Goal: Task Accomplishment & Management: Manage account settings

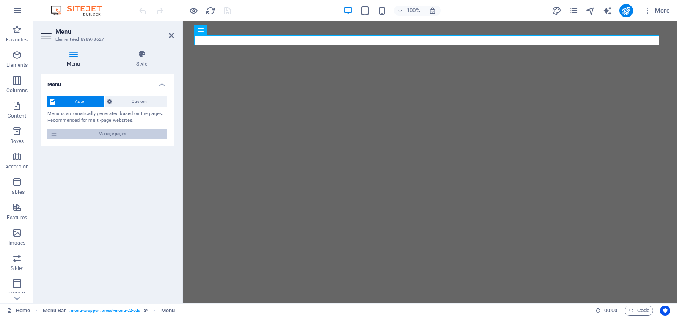
click at [110, 132] on span "Manage pages" at bounding box center [112, 134] width 105 height 10
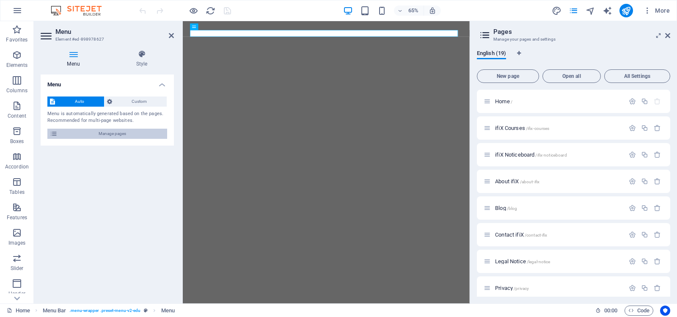
click at [113, 130] on span "Manage pages" at bounding box center [112, 134] width 105 height 10
click at [572, 74] on span "Open all" at bounding box center [571, 76] width 51 height 5
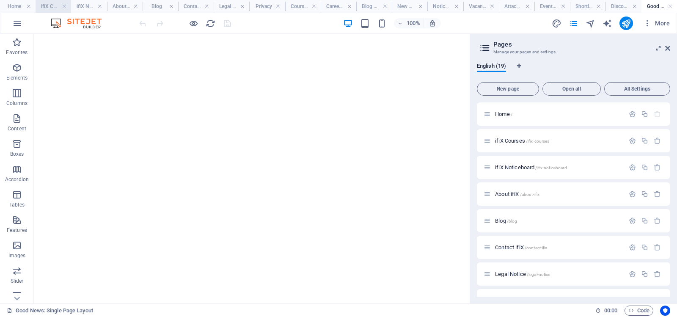
click at [48, 6] on h4 "ifiX Courses" at bounding box center [54, 6] width 36 height 9
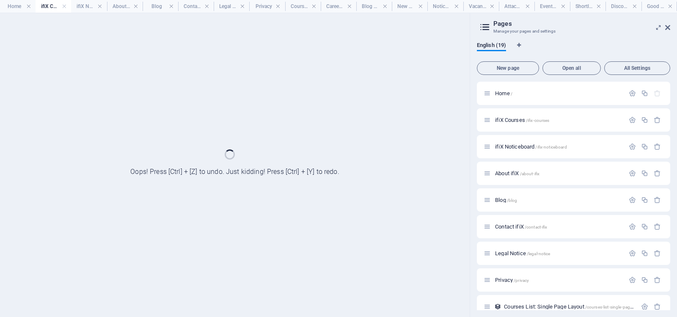
click at [48, 6] on h4 "ifiX Courses" at bounding box center [54, 6] width 36 height 9
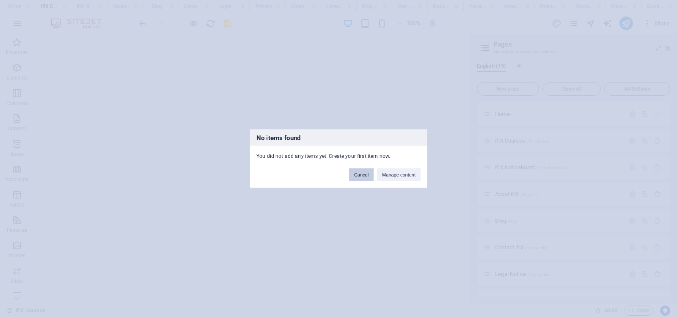
click at [362, 175] on button "Cancel" at bounding box center [361, 174] width 25 height 13
click at [362, 174] on button "Cancel" at bounding box center [361, 174] width 25 height 13
click at [416, 115] on div "No items found You did not add any items yet. Create your first item now. Cance…" at bounding box center [338, 158] width 677 height 317
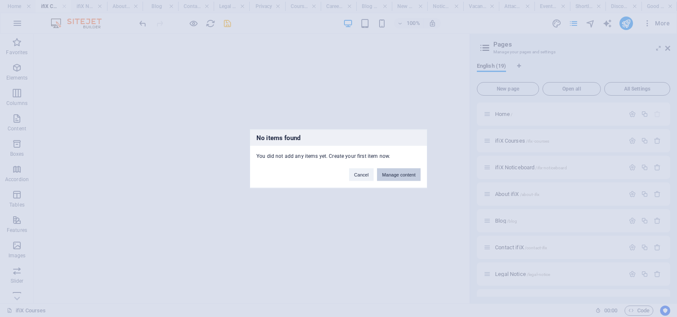
click at [400, 173] on button "Manage content" at bounding box center [399, 174] width 44 height 13
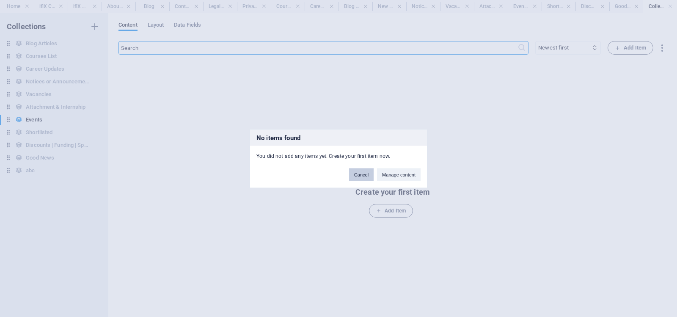
click at [363, 174] on button "Cancel" at bounding box center [361, 174] width 25 height 13
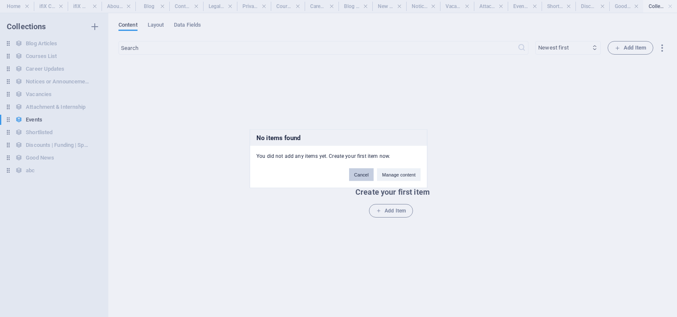
click at [359, 175] on button "Cancel" at bounding box center [361, 174] width 25 height 13
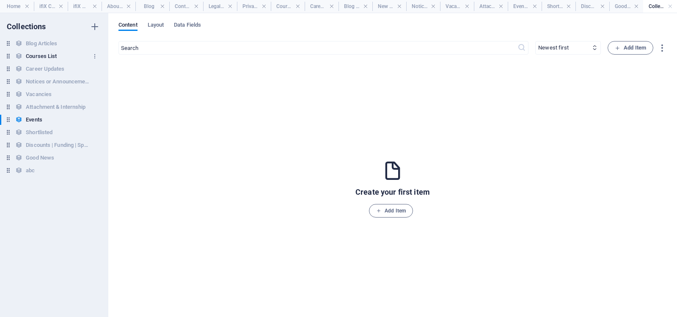
click at [42, 54] on h6 "Courses List" at bounding box center [41, 56] width 31 height 10
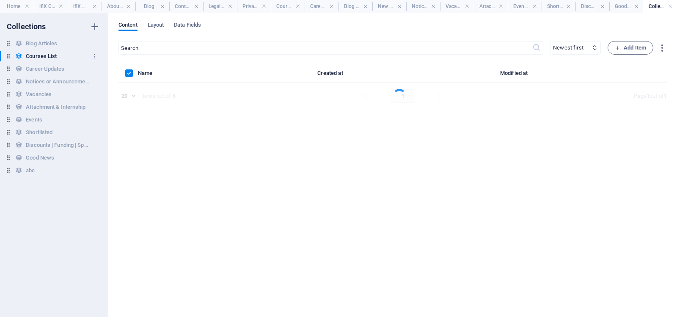
click at [42, 54] on h6 "Courses List" at bounding box center [41, 56] width 31 height 10
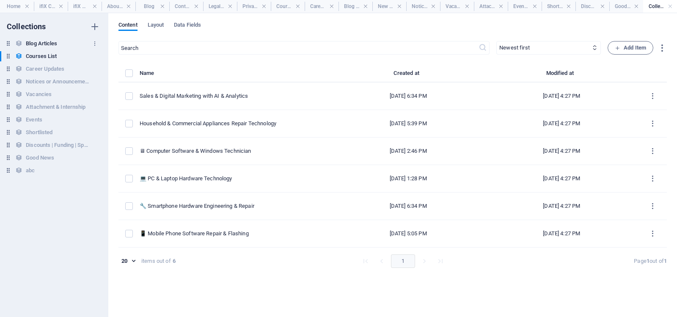
click at [41, 42] on h6 "Blog Articles" at bounding box center [41, 44] width 31 height 10
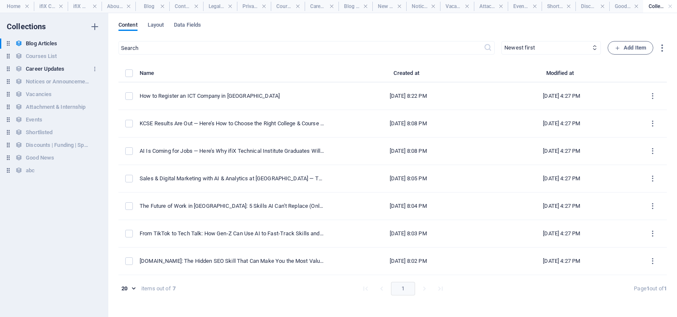
click at [45, 68] on h6 "Career Updates" at bounding box center [45, 69] width 39 height 10
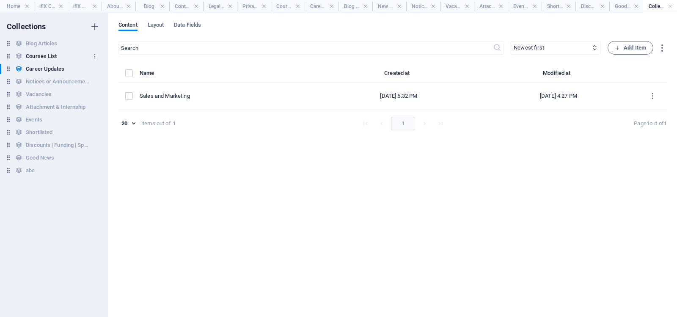
click at [41, 54] on h6 "Courses List" at bounding box center [41, 56] width 31 height 10
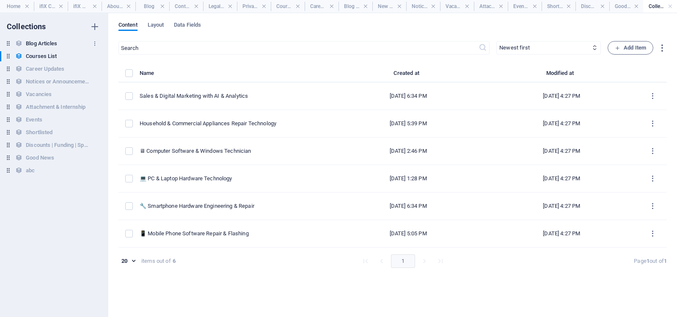
click at [39, 43] on h6 "Blog Articles" at bounding box center [41, 44] width 31 height 10
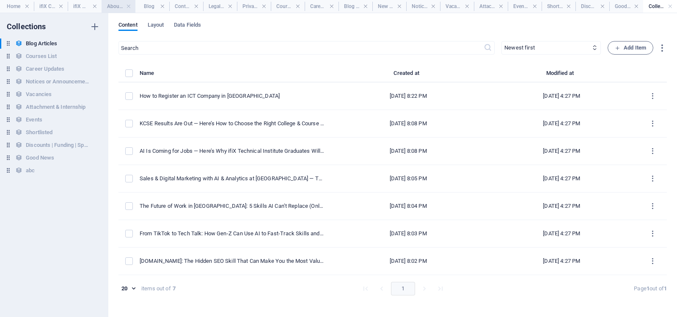
click at [114, 6] on h4 "About ifiX" at bounding box center [119, 6] width 34 height 9
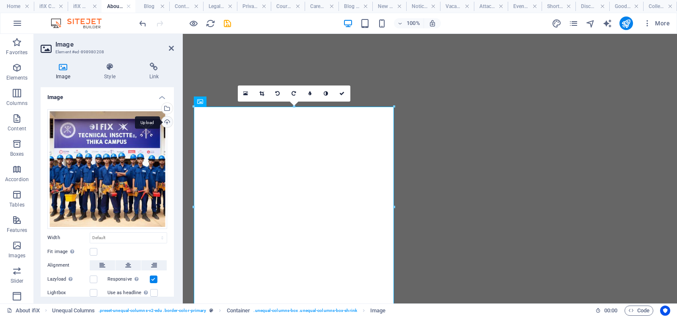
click at [165, 122] on div "Upload" at bounding box center [166, 122] width 13 height 13
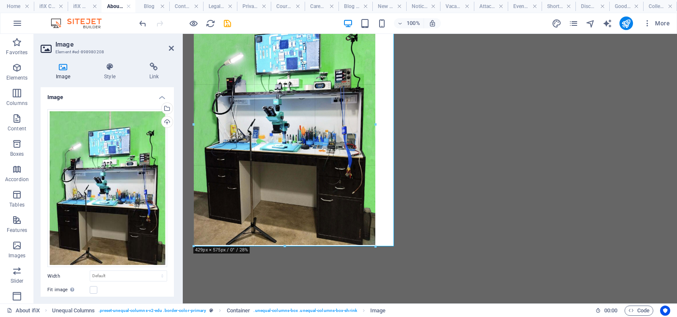
drag, startPoint x: 294, startPoint y: 246, endPoint x: 296, endPoint y: 223, distance: 22.9
type input "427"
select select "px"
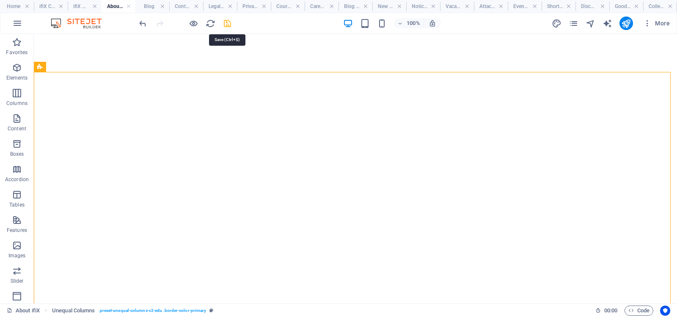
click at [226, 23] on icon "save" at bounding box center [228, 24] width 10 height 10
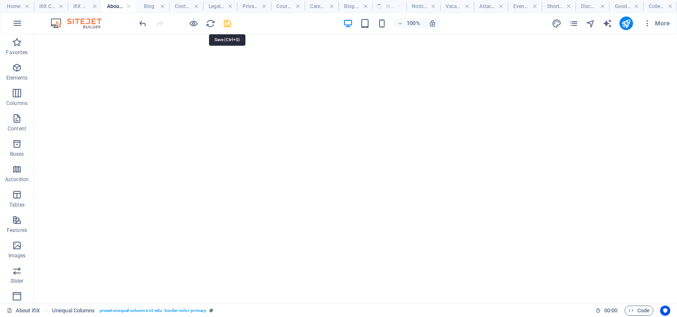
click at [228, 24] on icon "save" at bounding box center [228, 24] width 10 height 10
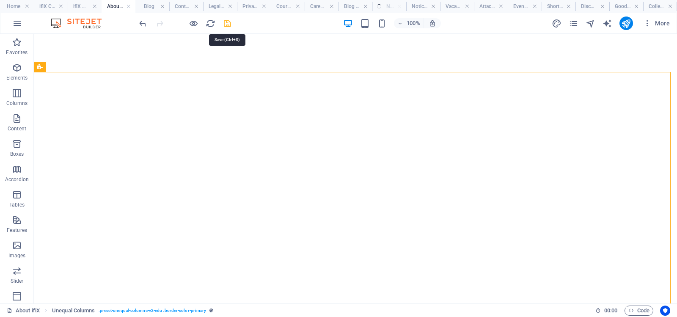
click at [227, 23] on icon "save" at bounding box center [228, 24] width 10 height 10
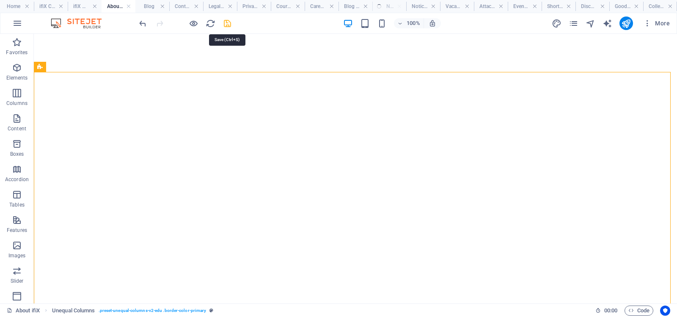
click at [226, 22] on icon "save" at bounding box center [228, 24] width 10 height 10
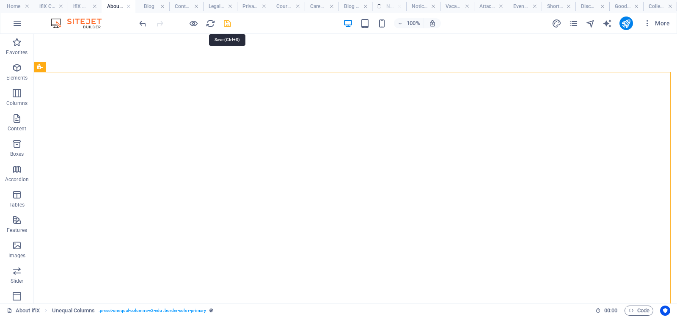
click at [226, 22] on icon "save" at bounding box center [228, 24] width 10 height 10
click at [150, 4] on h4 "Blog" at bounding box center [152, 6] width 34 height 9
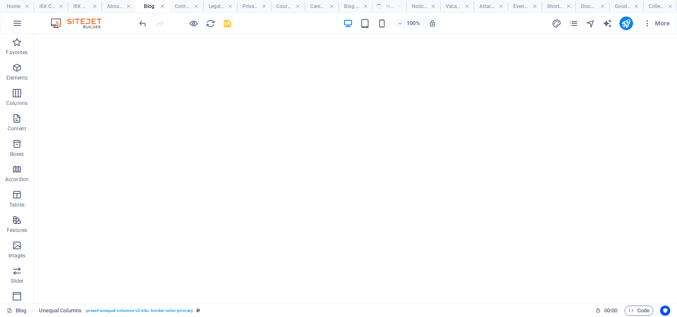
click at [162, 6] on link at bounding box center [162, 7] width 5 height 8
click at [169, 6] on h4 "Contact ifiX" at bounding box center [186, 6] width 34 height 9
click at [191, 6] on h4 "Legal Notice" at bounding box center [196, 6] width 36 height 9
click at [207, 7] on link at bounding box center [206, 7] width 5 height 8
click at [217, 5] on link at bounding box center [218, 7] width 5 height 8
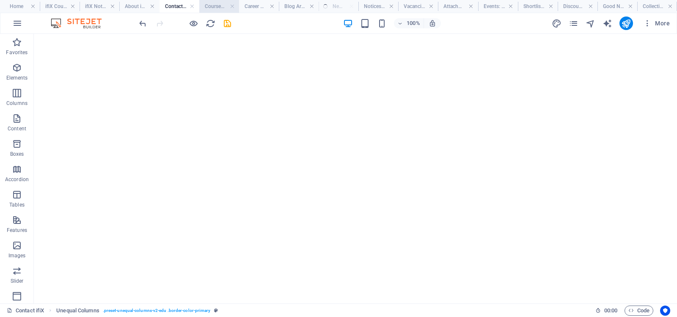
click at [213, 6] on h4 "Courses List: Single Page Layout" at bounding box center [219, 6] width 40 height 9
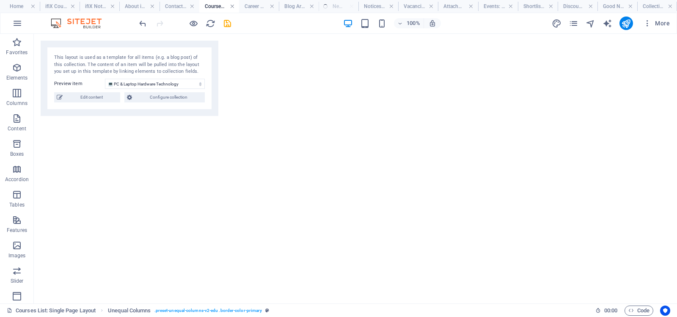
click at [232, 6] on link at bounding box center [232, 7] width 5 height 8
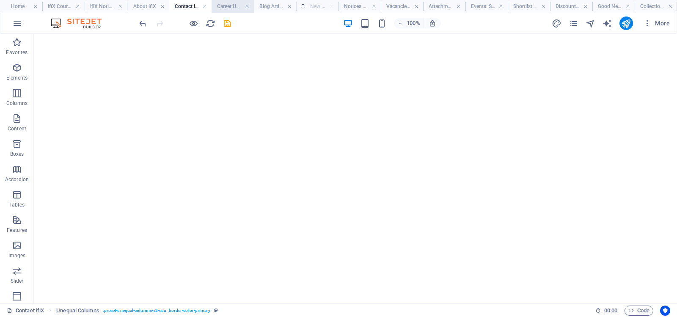
click at [225, 5] on h4 "Career Updates: Single Page Layout" at bounding box center [233, 6] width 42 height 9
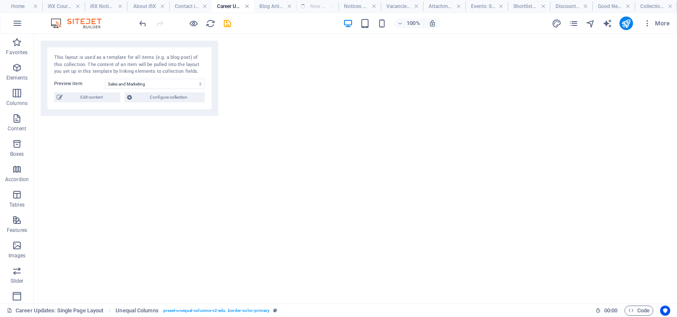
click at [247, 6] on link at bounding box center [247, 7] width 5 height 8
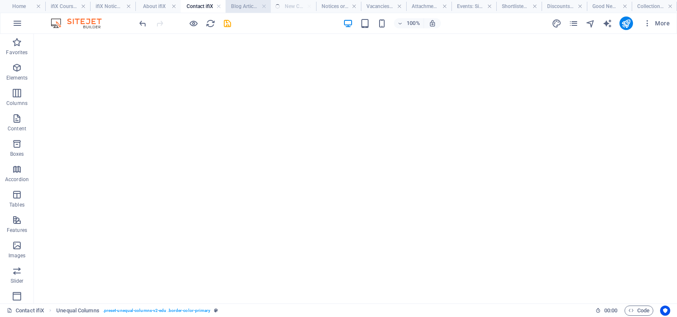
click at [246, 6] on h4 "Blog Articles: Single Page Layout" at bounding box center [248, 6] width 45 height 9
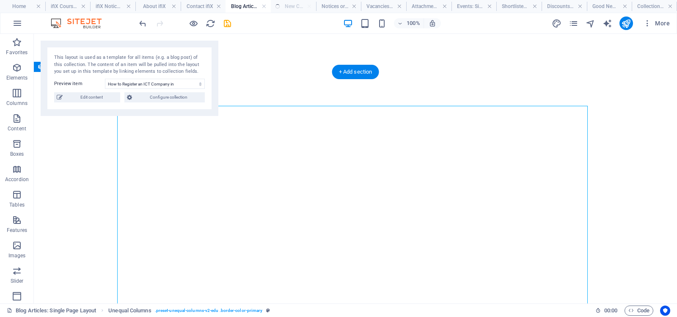
select select "article-image"
select select "vw"
select select "px"
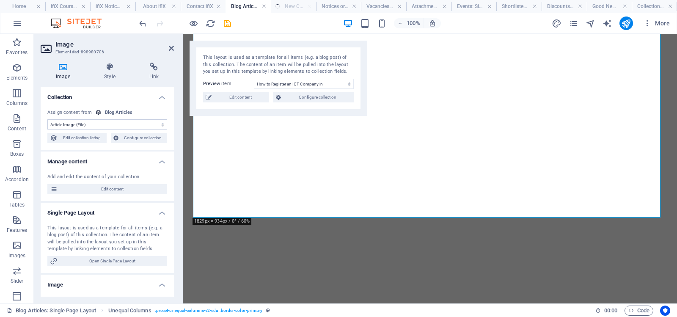
click at [265, 6] on link at bounding box center [263, 7] width 5 height 8
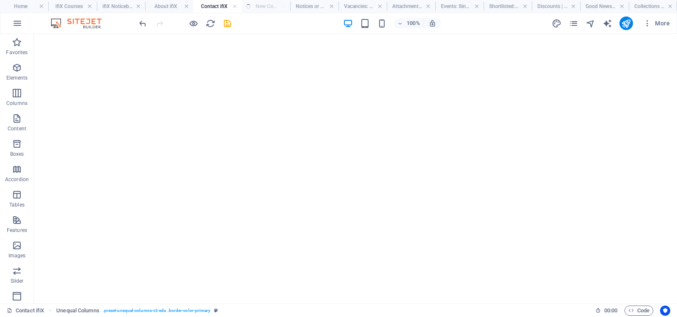
click at [267, 6] on ul "Home ifiX Courses ifiX Noticeboard About ifiX Contact ifiX New Collection: Sing…" at bounding box center [338, 6] width 677 height 13
click at [314, 6] on h4 "Notices or Announcements: Single Page Layout" at bounding box center [314, 6] width 48 height 9
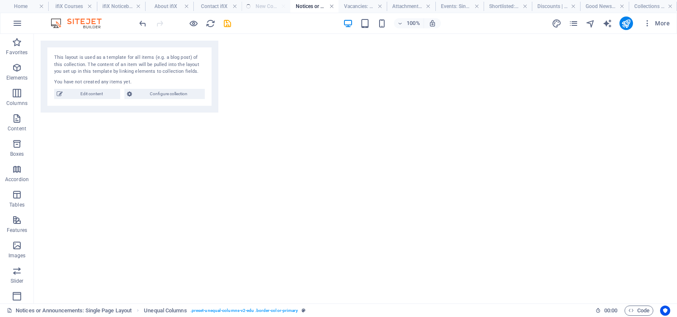
click at [333, 5] on link at bounding box center [331, 7] width 5 height 8
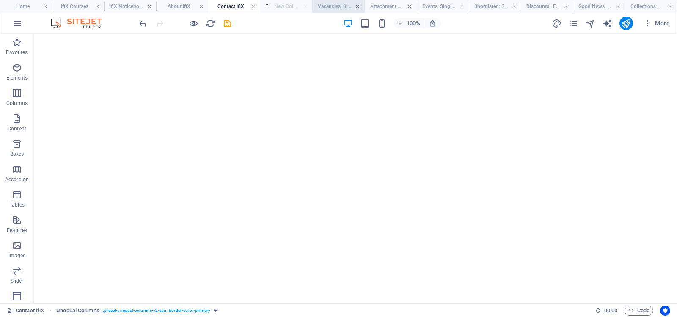
click at [358, 6] on link at bounding box center [357, 7] width 5 height 8
click at [388, 6] on link at bounding box center [387, 7] width 5 height 8
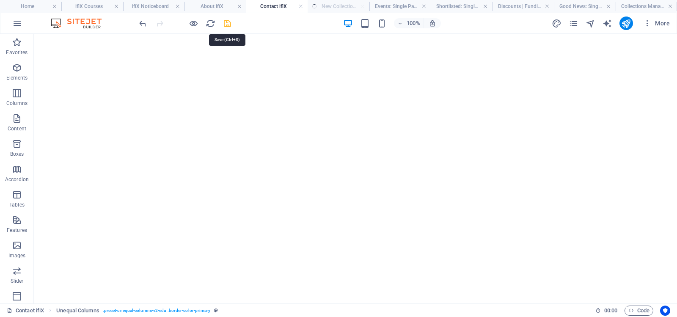
click at [226, 23] on icon "save" at bounding box center [228, 24] width 10 height 10
click at [403, 6] on h4 "Events: Single Page Layout" at bounding box center [399, 6] width 61 height 9
click at [424, 6] on link at bounding box center [423, 7] width 5 height 8
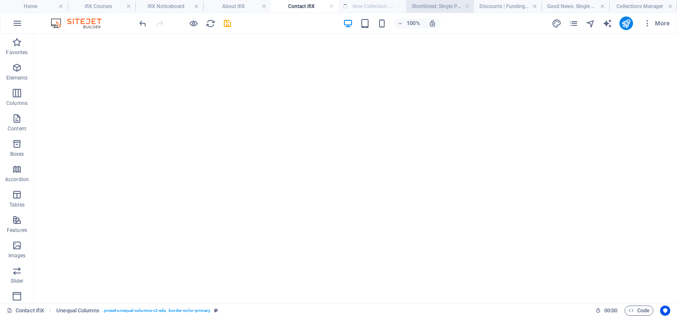
click at [443, 6] on h4 "Shortlisted: Single Page Layout" at bounding box center [440, 6] width 68 height 9
click at [467, 6] on link at bounding box center [467, 7] width 5 height 8
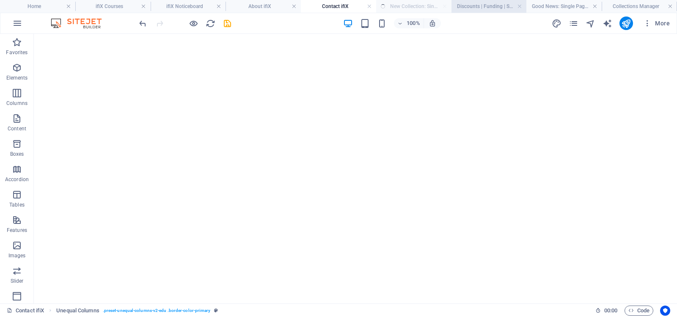
click at [484, 5] on h4 "Discounts | Funding | Sponsorships: Single Page Layout" at bounding box center [488, 6] width 75 height 9
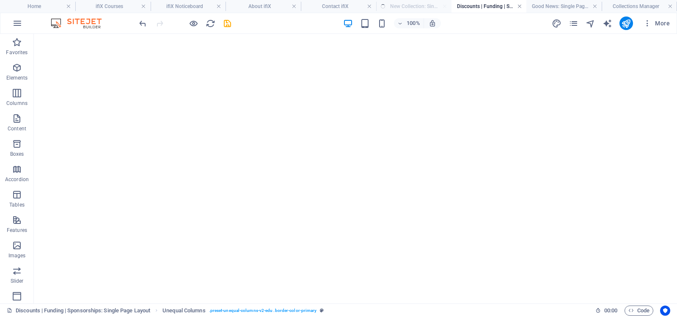
click at [520, 6] on link at bounding box center [519, 7] width 5 height 8
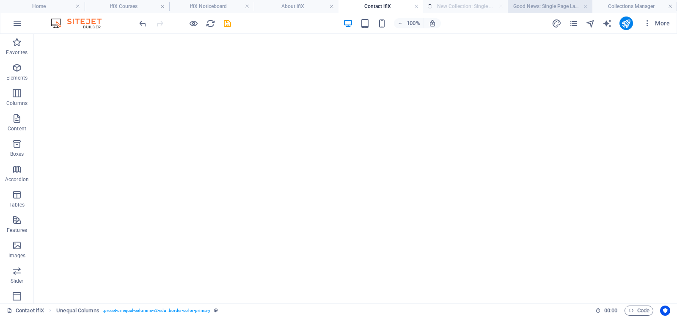
click at [548, 5] on h4 "Good News: Single Page Layout" at bounding box center [550, 6] width 85 height 9
click at [585, 4] on link at bounding box center [585, 7] width 5 height 8
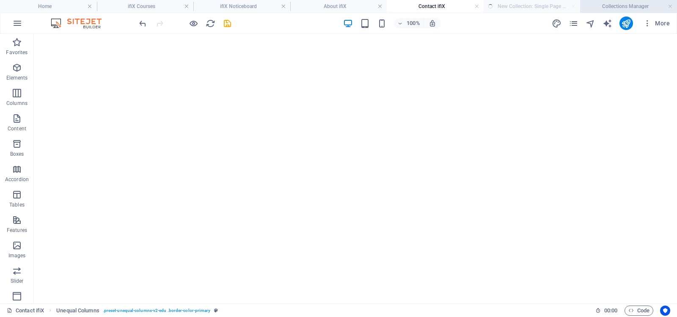
click at [626, 6] on h4 "Collections Manager" at bounding box center [628, 6] width 97 height 9
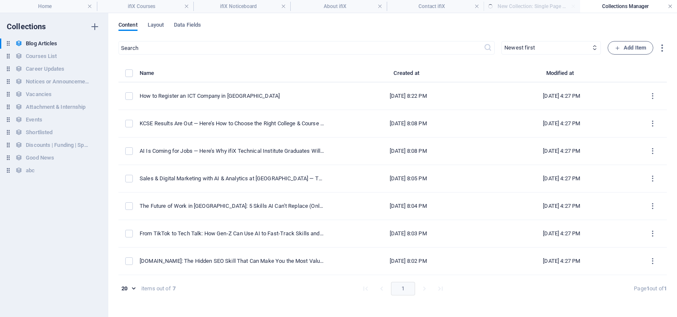
click at [671, 6] on link at bounding box center [670, 7] width 5 height 8
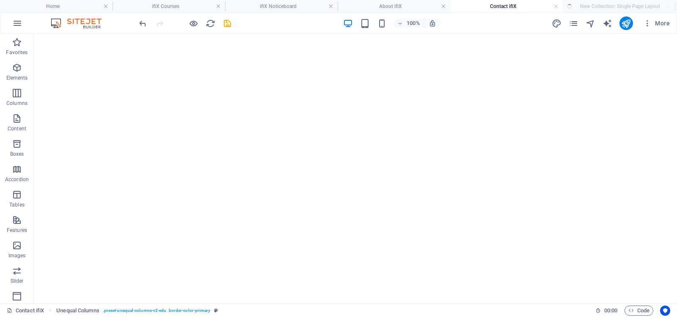
click at [608, 8] on ul "Home ifiX Courses ifiX Noticeboard About ifiX Contact ifiX New Collection: Sing…" at bounding box center [338, 6] width 677 height 13
click at [388, 4] on h4 "About ifiX" at bounding box center [394, 6] width 113 height 9
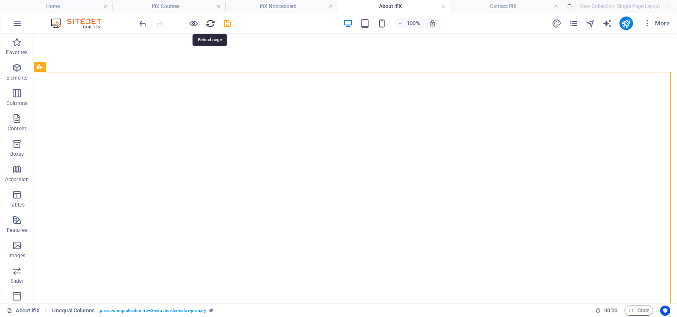
click at [209, 22] on icon "reload" at bounding box center [211, 24] width 10 height 10
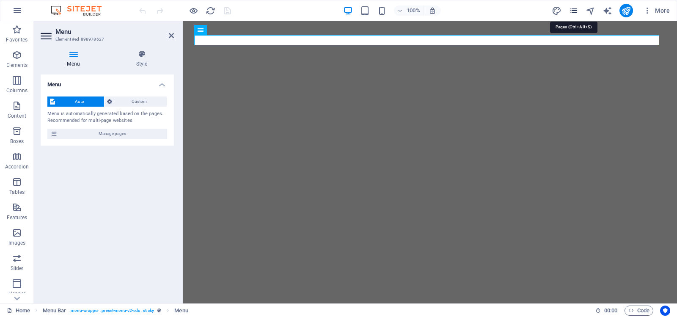
click at [575, 10] on icon "pages" at bounding box center [574, 11] width 10 height 10
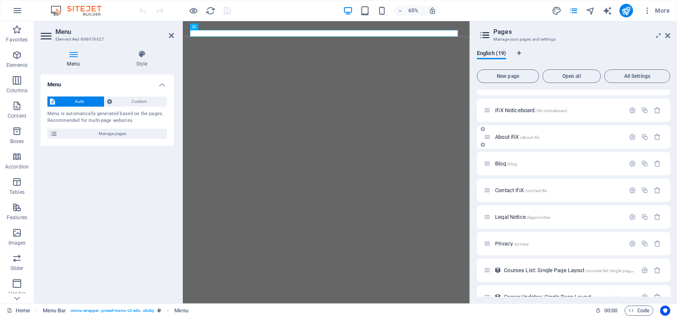
scroll to position [85, 0]
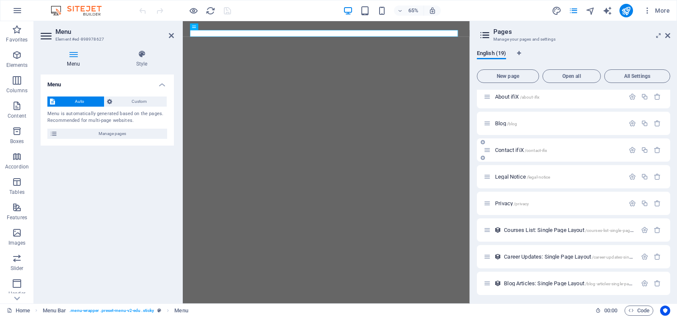
click at [556, 150] on p "Contact ifiX /contact-ifix" at bounding box center [558, 150] width 127 height 6
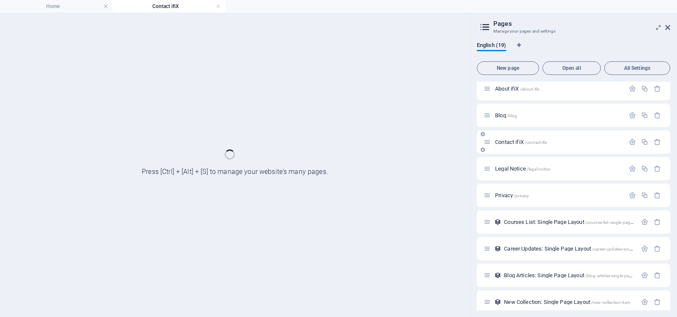
click at [556, 150] on div "Contact ifiX /contact-ifix" at bounding box center [573, 141] width 193 height 23
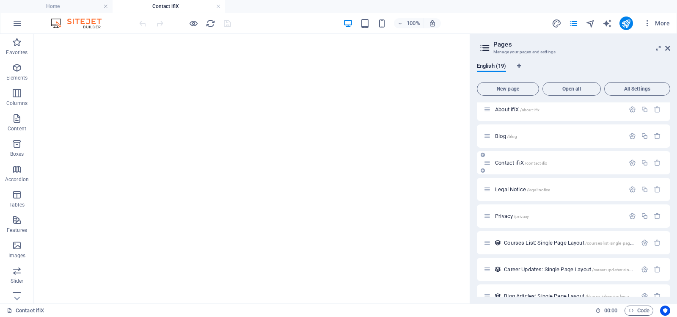
click at [506, 162] on span "Contact ifiX /contact-ifix" at bounding box center [521, 163] width 52 height 6
click at [630, 161] on icon "button" at bounding box center [632, 162] width 7 height 7
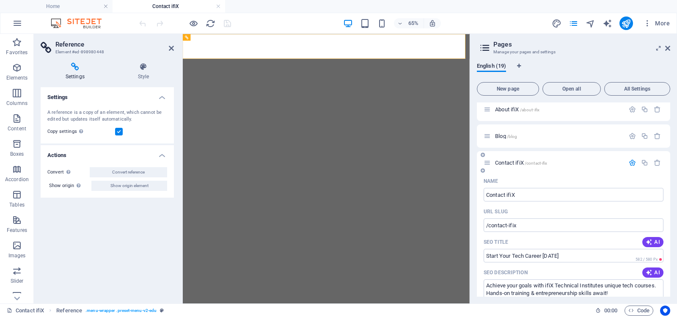
scroll to position [0, 0]
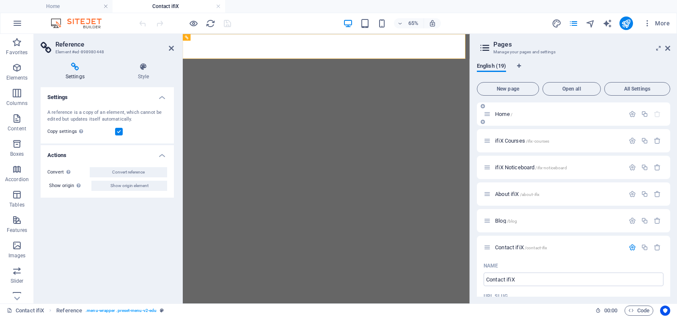
click at [501, 113] on span "Home /" at bounding box center [503, 114] width 17 height 6
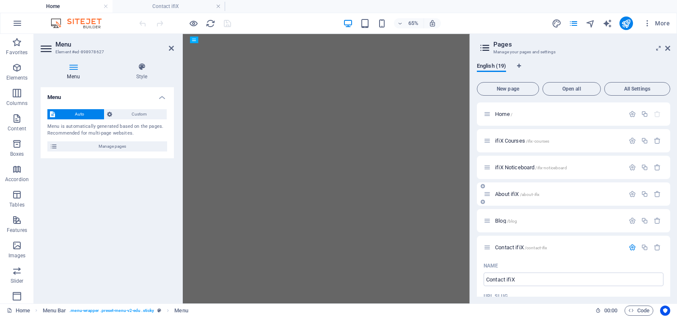
click at [509, 193] on span "About ifiX /about-ifix" at bounding box center [517, 194] width 44 height 6
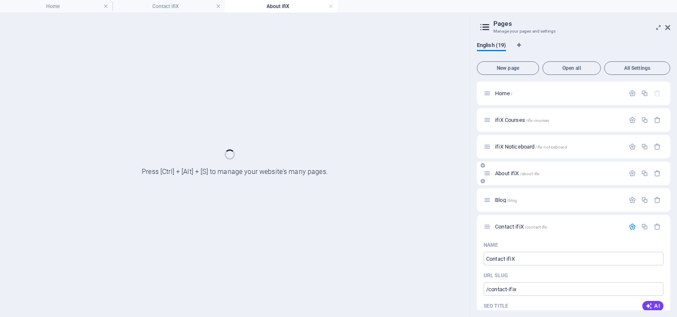
click at [509, 193] on div "Blog /blog" at bounding box center [573, 199] width 193 height 23
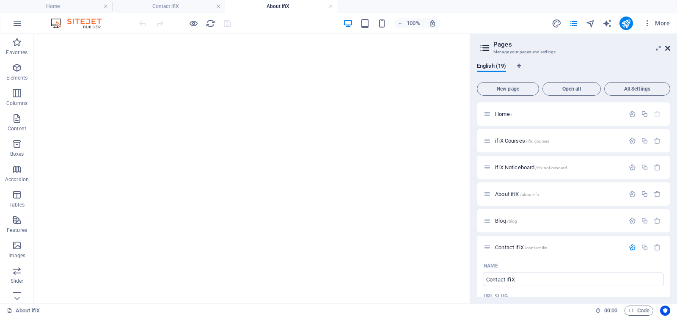
click at [668, 47] on icon at bounding box center [667, 48] width 5 height 7
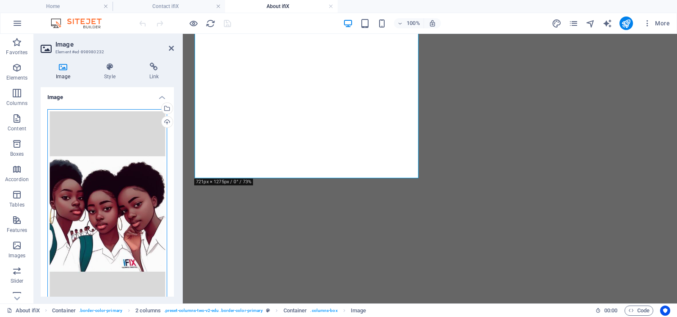
click at [108, 228] on div "Drag files here, click to choose files or select files from Files or our free s…" at bounding box center [107, 213] width 120 height 209
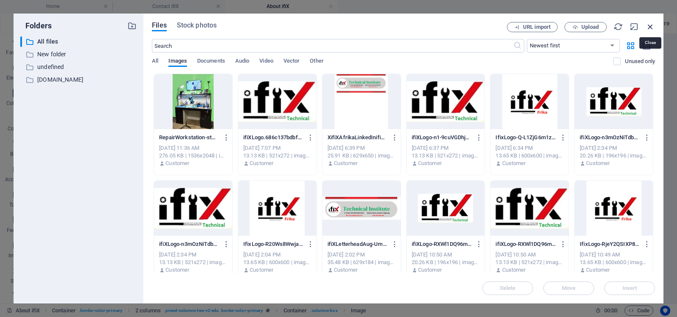
click at [651, 25] on icon "button" at bounding box center [650, 26] width 9 height 9
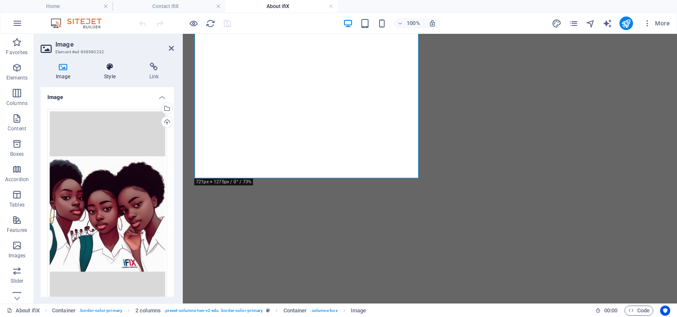
click at [110, 69] on icon at bounding box center [109, 67] width 41 height 8
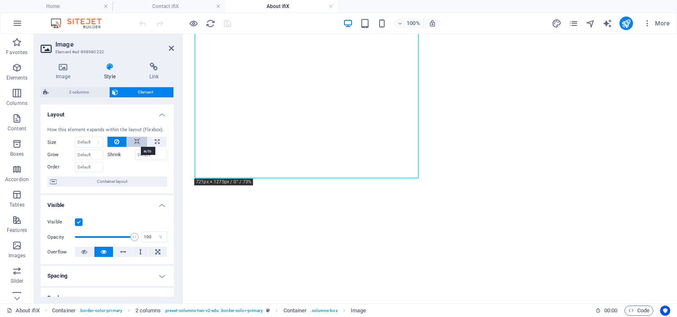
click at [134, 141] on icon at bounding box center [137, 142] width 6 height 10
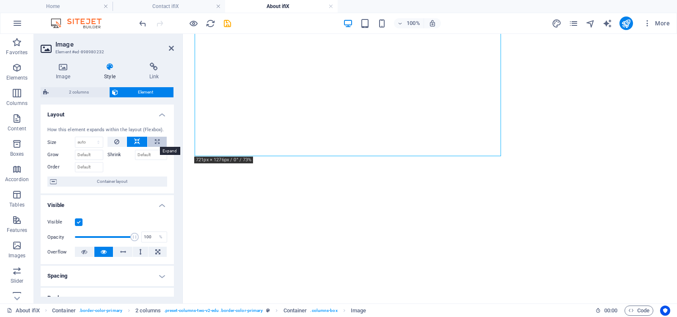
click at [155, 140] on icon at bounding box center [157, 142] width 5 height 10
type input "100"
select select "%"
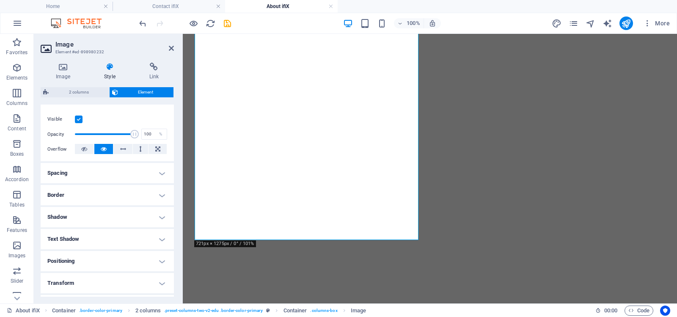
scroll to position [39, 0]
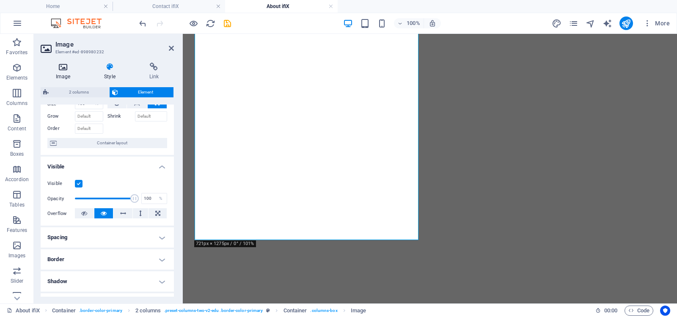
click at [63, 68] on icon at bounding box center [63, 67] width 45 height 8
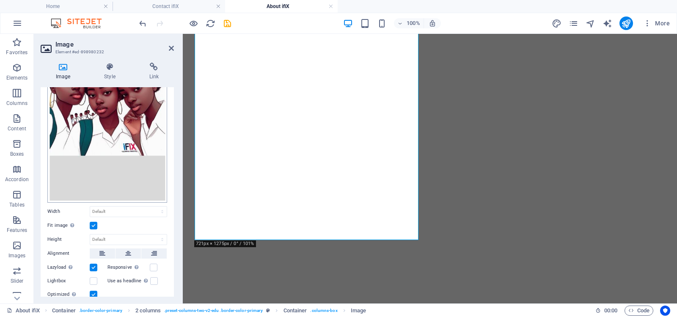
scroll to position [127, 0]
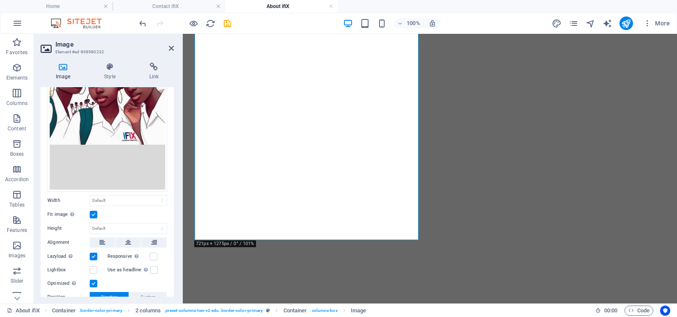
click at [93, 211] on label at bounding box center [94, 215] width 8 height 8
click at [0, 0] on input "Fit image Automatically fit image to a fixed width and height" at bounding box center [0, 0] width 0 height 0
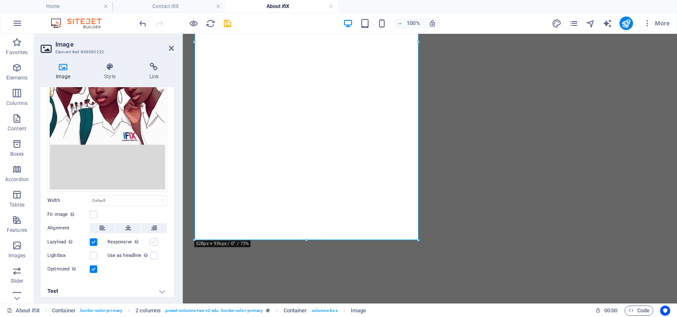
click at [152, 239] on label at bounding box center [154, 242] width 8 height 8
click at [0, 0] on input "Responsive Automatically load retina image and smartphone optimized sizes." at bounding box center [0, 0] width 0 height 0
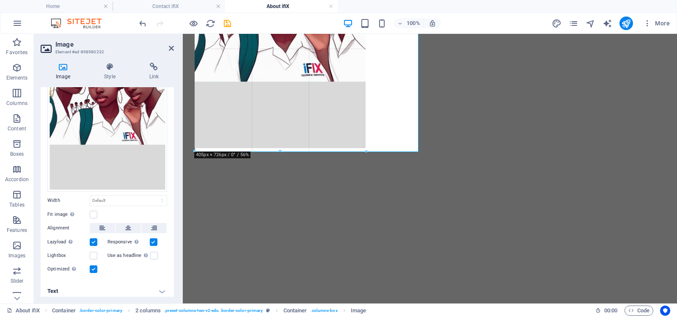
drag, startPoint x: 308, startPoint y: 242, endPoint x: 302, endPoint y: 151, distance: 91.6
type input "400"
select select "px"
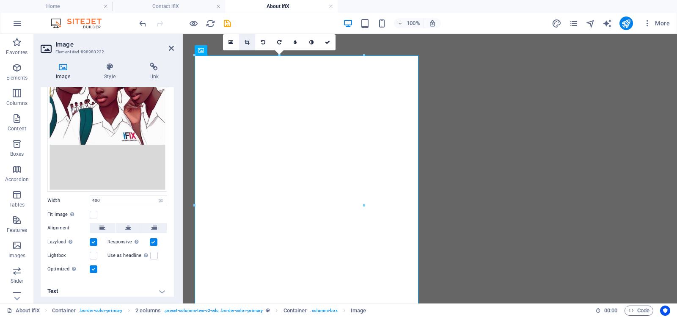
click at [248, 43] on icon at bounding box center [247, 42] width 5 height 5
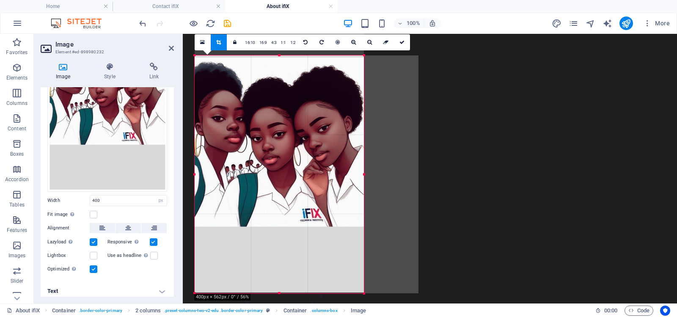
drag, startPoint x: 278, startPoint y: 55, endPoint x: 282, endPoint y: 119, distance: 64.0
click at [282, 119] on div "180 170 160 150 140 130 120 110 100 90 80 70 60 50 40 30 20 10 0 -10 -20 -30 -4…" at bounding box center [279, 174] width 169 height 238
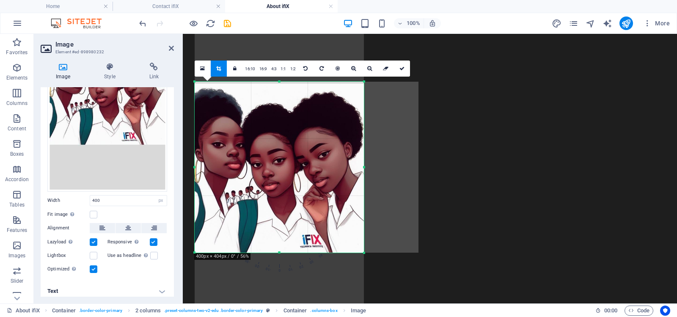
drag, startPoint x: 279, startPoint y: 291, endPoint x: 286, endPoint y: 225, distance: 66.3
click at [286, 225] on div "180 170 160 150 140 130 120 110 100 90 80 70 60 50 40 30 20 10 0 -10 -20 -30 -4…" at bounding box center [279, 167] width 169 height 171
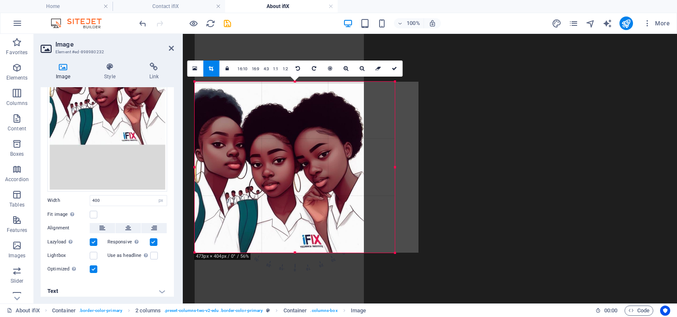
drag, startPoint x: 363, startPoint y: 167, endPoint x: 394, endPoint y: 167, distance: 30.9
click at [394, 167] on div at bounding box center [394, 167] width 3 height 171
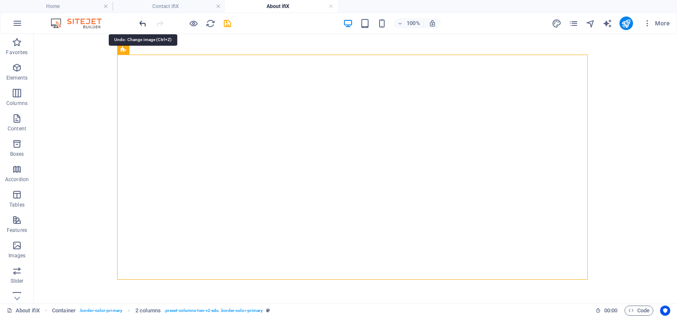
click at [139, 22] on icon "undo" at bounding box center [143, 24] width 10 height 10
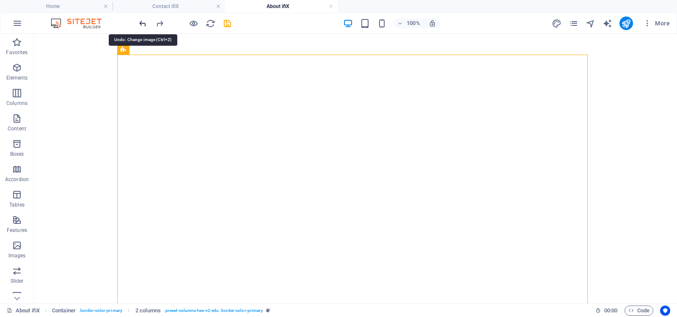
click at [141, 22] on icon "undo" at bounding box center [143, 24] width 10 height 10
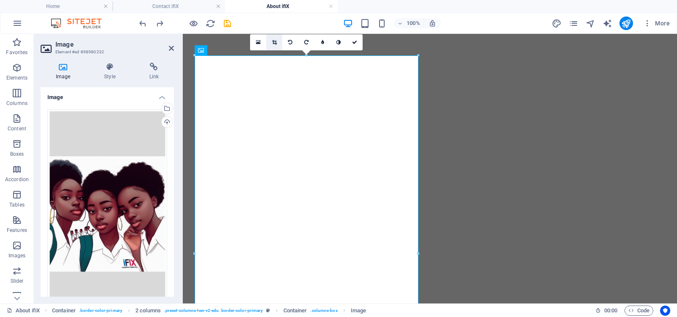
click at [274, 41] on icon at bounding box center [274, 42] width 5 height 5
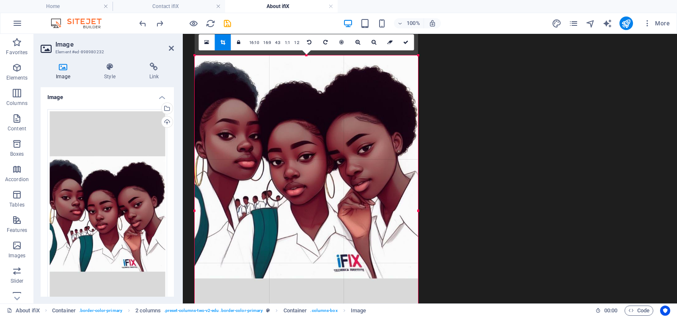
drag, startPoint x: 306, startPoint y: 55, endPoint x: 311, endPoint y: 142, distance: 87.3
click at [311, 142] on div "180 170 160 150 140 130 120 110 100 90 80 70 60 50 40 30 20 10 0 -10 -20 -30 -4…" at bounding box center [306, 210] width 223 height 311
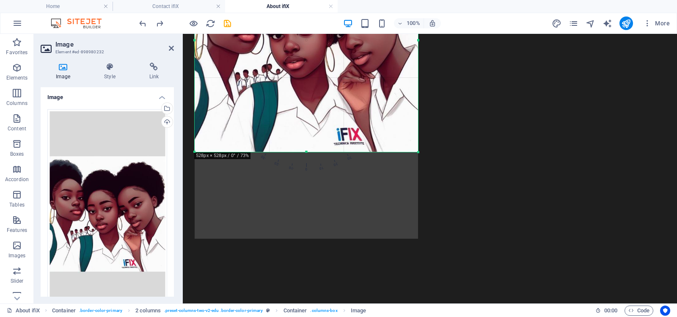
drag, startPoint x: 306, startPoint y: 238, endPoint x: 303, endPoint y: 151, distance: 87.2
click at [303, 151] on div at bounding box center [306, 152] width 223 height 3
click at [228, 24] on icon "save" at bounding box center [228, 24] width 10 height 10
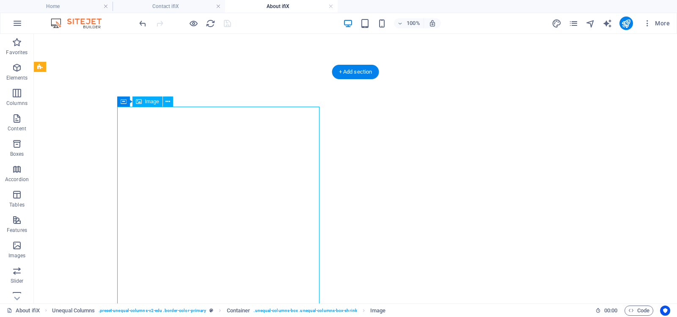
select select "px"
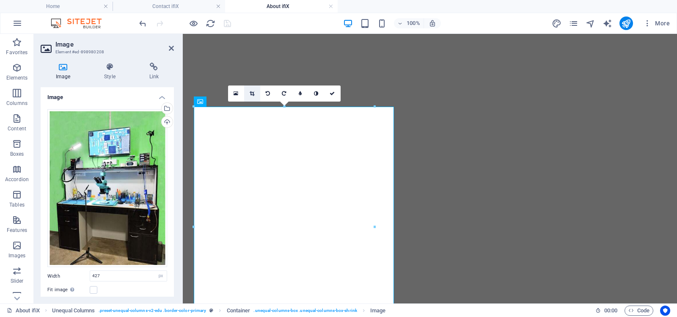
click at [251, 94] on icon at bounding box center [252, 93] width 5 height 5
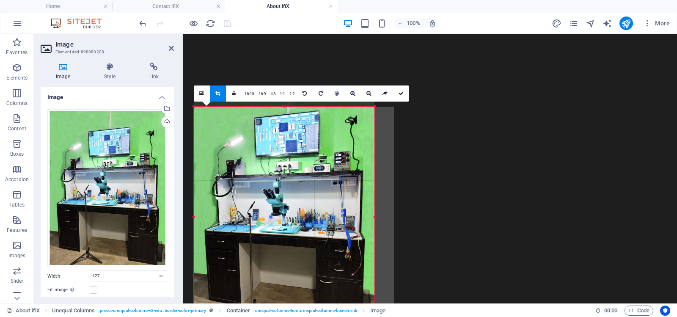
drag, startPoint x: 283, startPoint y: 106, endPoint x: 286, endPoint y: 127, distance: 20.9
click at [286, 127] on div "180 170 160 150 140 130 120 110 100 90 80 70 60 50 40 30 20 10 0 -10 -20 -30 -4…" at bounding box center [284, 217] width 181 height 220
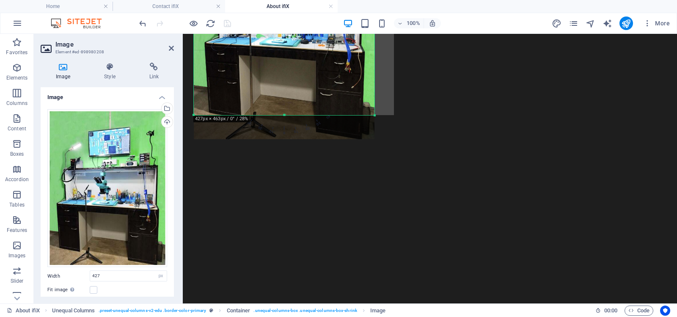
drag, startPoint x: 284, startPoint y: 114, endPoint x: 284, endPoint y: 90, distance: 24.1
click at [284, 90] on div "180 170 160 150 140 130 120 110 100 90 80 70 60 50 40 30 20 10 0 -10 -20 -30 -4…" at bounding box center [284, 17] width 181 height 196
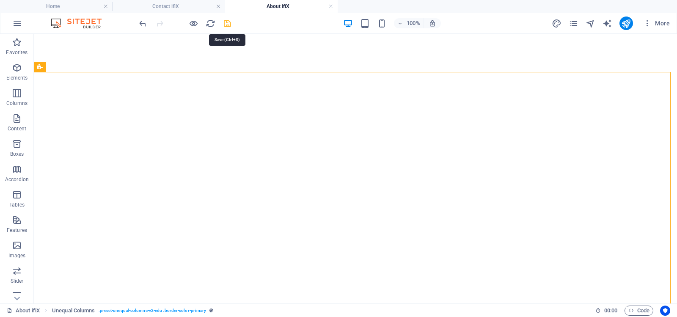
click at [226, 23] on icon "save" at bounding box center [228, 24] width 10 height 10
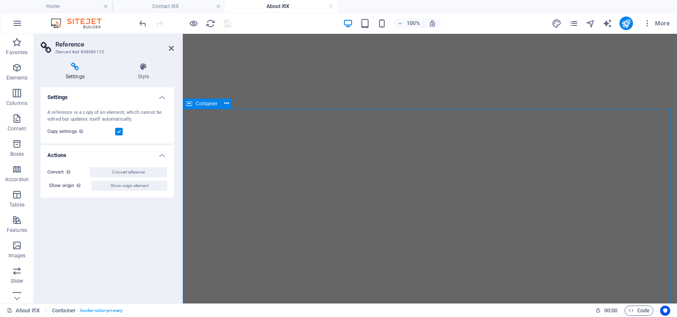
select select "multiple-waves"
select select "em"
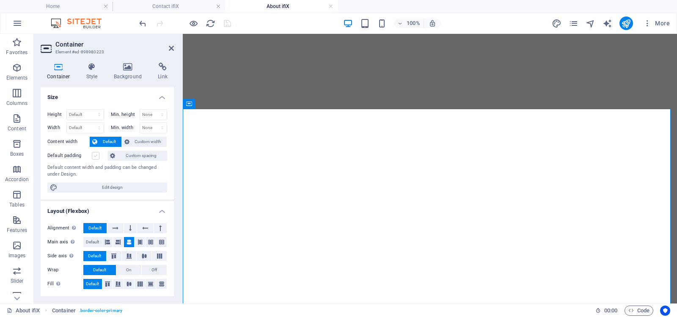
click at [95, 155] on label at bounding box center [96, 156] width 8 height 8
click at [0, 0] on input "Default padding" at bounding box center [0, 0] width 0 height 0
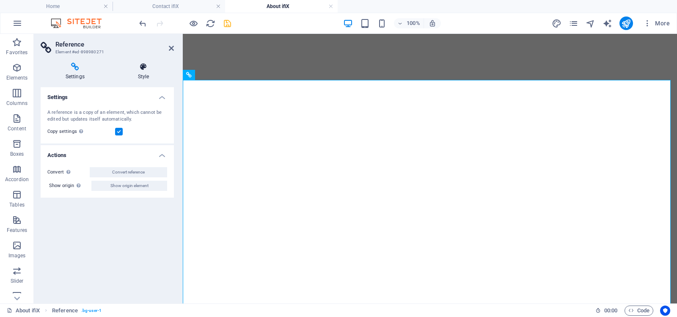
click at [143, 67] on icon at bounding box center [143, 67] width 61 height 8
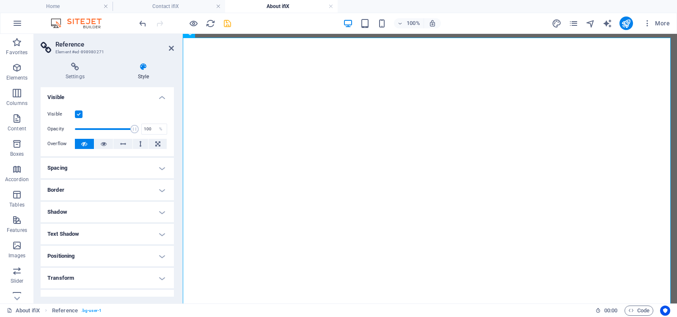
click at [160, 168] on h4 "Spacing" at bounding box center [107, 168] width 133 height 20
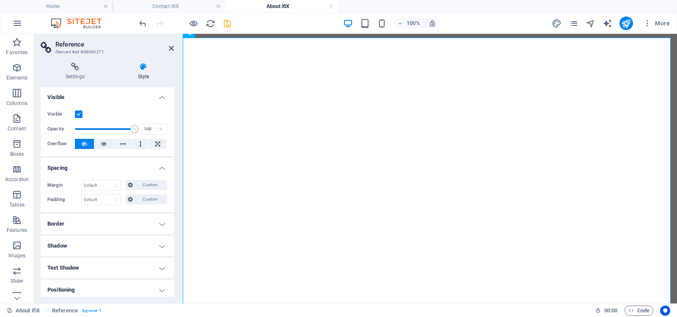
scroll to position [42, 0]
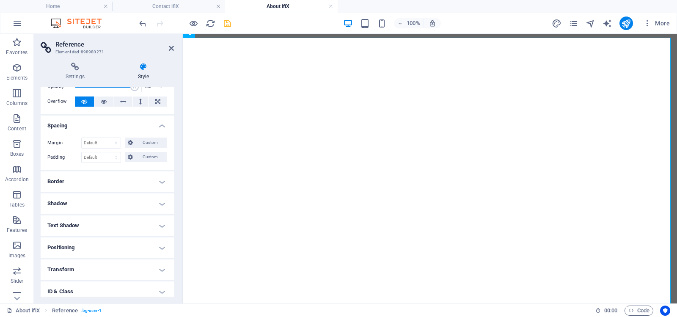
click at [158, 181] on h4 "Border" at bounding box center [107, 181] width 133 height 20
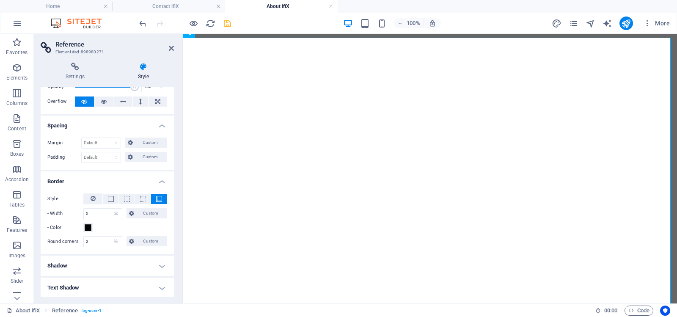
scroll to position [85, 0]
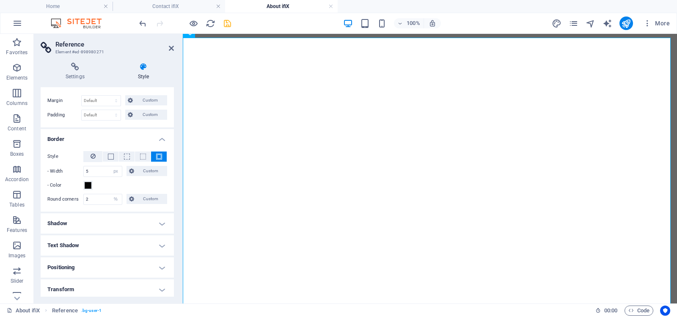
click at [161, 222] on h4 "Shadow" at bounding box center [107, 223] width 133 height 20
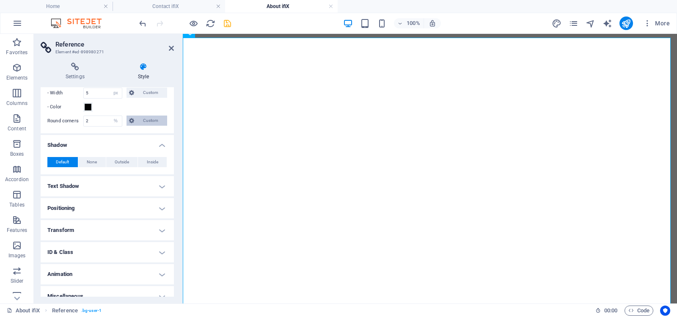
scroll to position [169, 0]
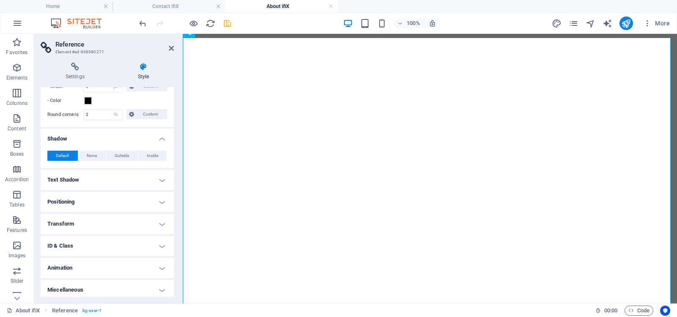
click at [161, 202] on h4 "Positioning" at bounding box center [107, 202] width 133 height 20
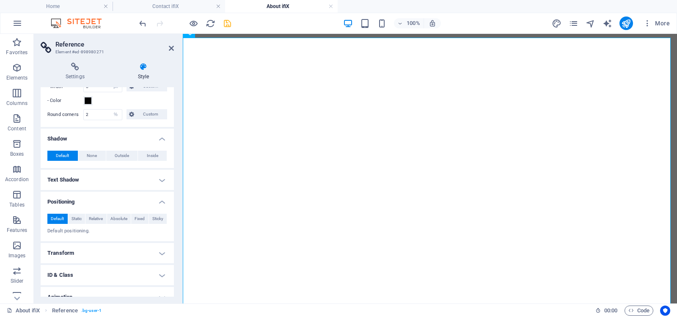
scroll to position [202, 0]
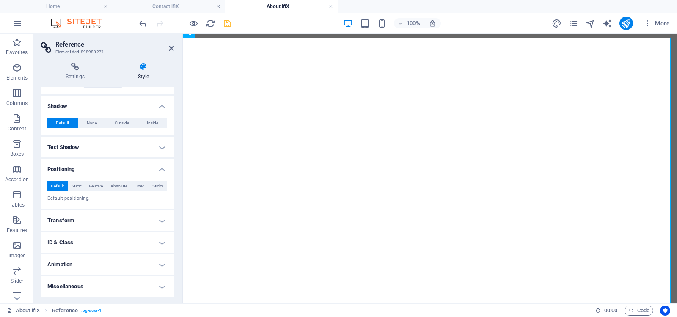
click at [160, 219] on h4 "Transform" at bounding box center [107, 220] width 133 height 20
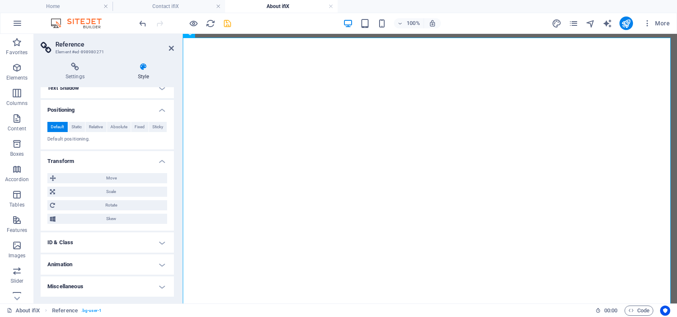
scroll to position [134, 0]
